Goal: Use online tool/utility: Utilize a website feature to perform a specific function

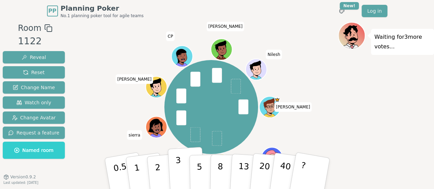
click at [177, 174] on p "3" at bounding box center [179, 174] width 8 height 37
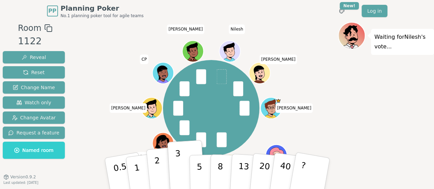
click at [160, 166] on button "2" at bounding box center [165, 174] width 39 height 55
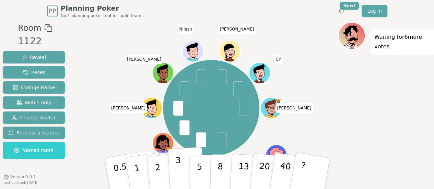
click at [181, 179] on p "3" at bounding box center [179, 174] width 8 height 37
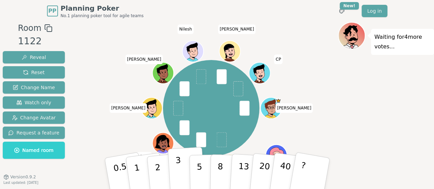
click at [181, 179] on p "3" at bounding box center [179, 174] width 8 height 37
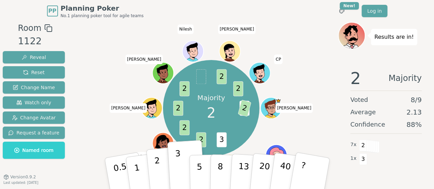
click at [161, 170] on button "2" at bounding box center [165, 174] width 39 height 55
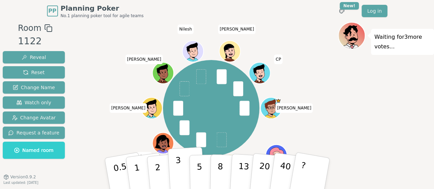
click at [175, 173] on button "3" at bounding box center [186, 174] width 37 height 54
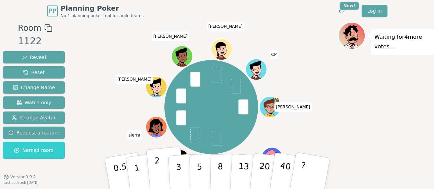
click at [159, 167] on p "2" at bounding box center [158, 174] width 9 height 37
click at [163, 171] on button "2" at bounding box center [165, 174] width 39 height 55
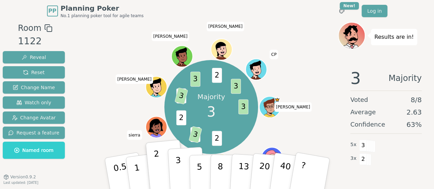
click at [183, 178] on button "3" at bounding box center [186, 174] width 37 height 54
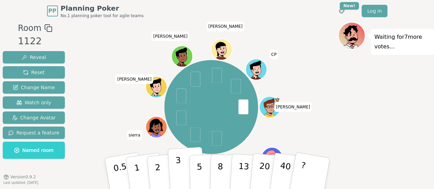
click at [183, 170] on button "3" at bounding box center [186, 174] width 37 height 54
click at [203, 169] on button "5" at bounding box center [206, 174] width 35 height 52
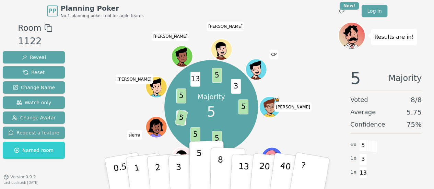
click at [221, 166] on p "8" at bounding box center [220, 173] width 6 height 37
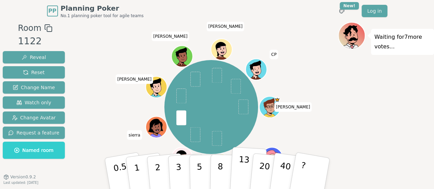
click at [244, 165] on p "13" at bounding box center [243, 174] width 13 height 38
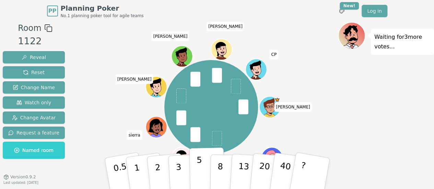
click at [201, 172] on p "5" at bounding box center [199, 173] width 6 height 37
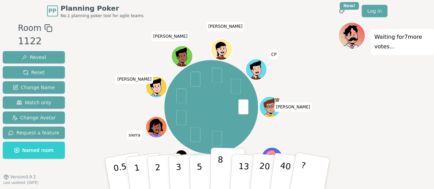
click at [224, 173] on button "8" at bounding box center [227, 174] width 35 height 52
